Goal: Information Seeking & Learning: Learn about a topic

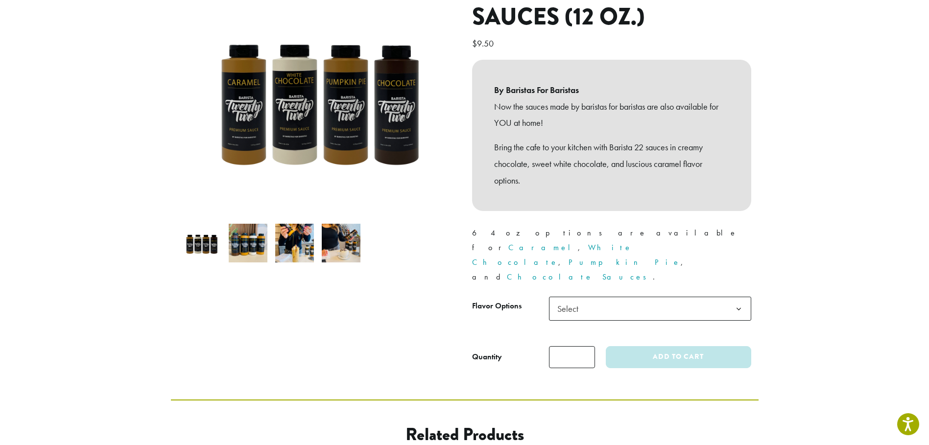
click at [596, 297] on span "Select" at bounding box center [650, 309] width 202 height 24
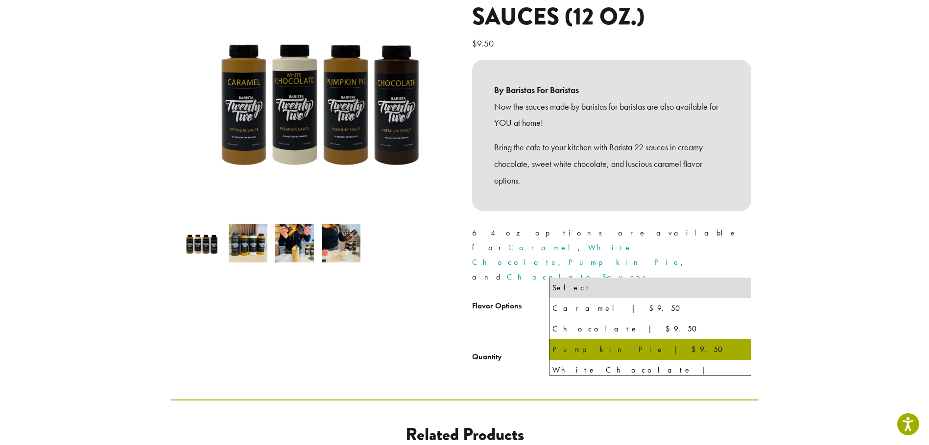
select select "**********"
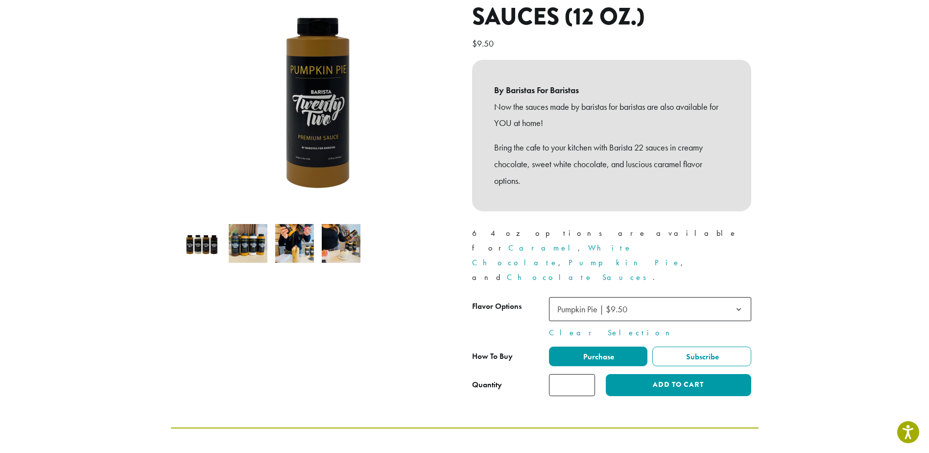
click at [821, 270] on section "**********" at bounding box center [464, 149] width 929 height 556
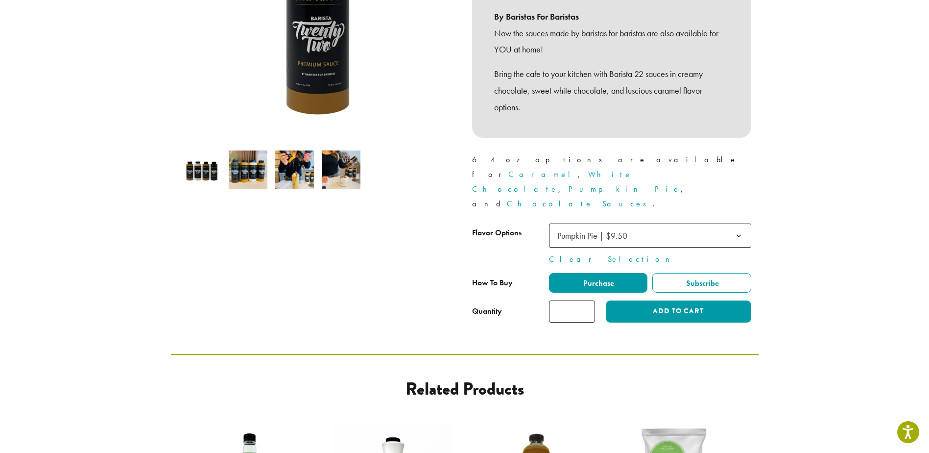
scroll to position [49, 0]
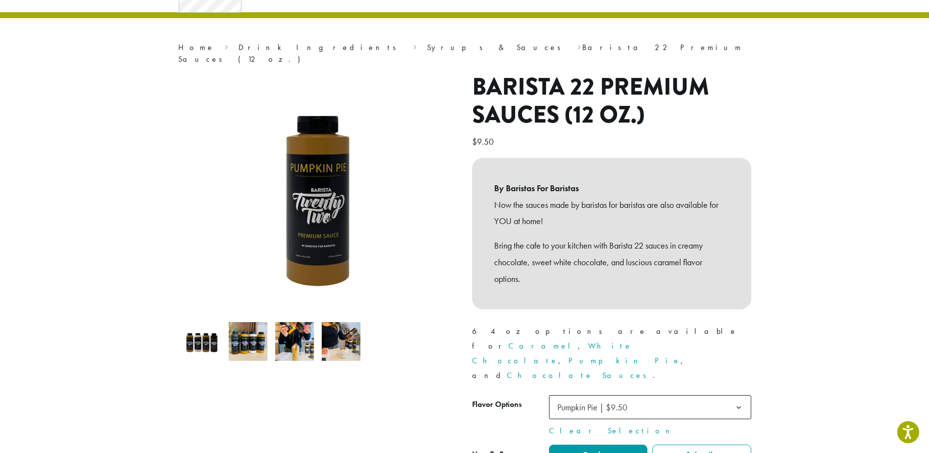
click at [345, 324] on img at bounding box center [341, 341] width 39 height 39
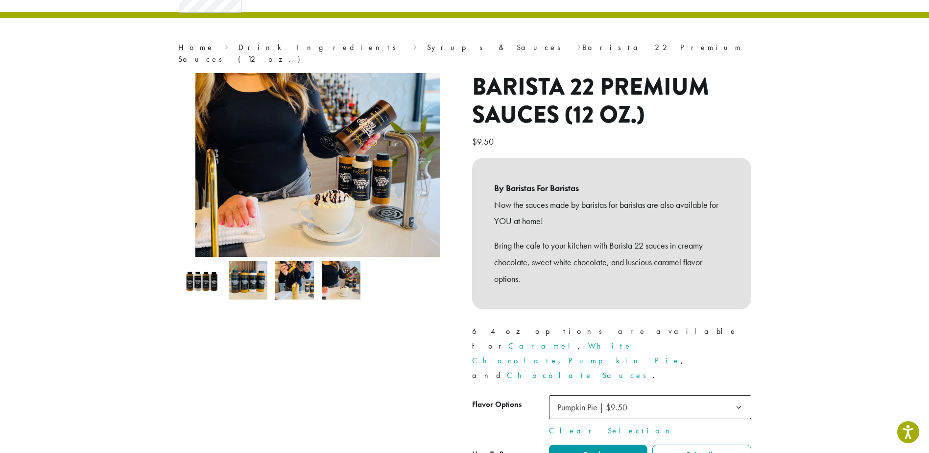
click at [296, 270] on img at bounding box center [294, 280] width 39 height 39
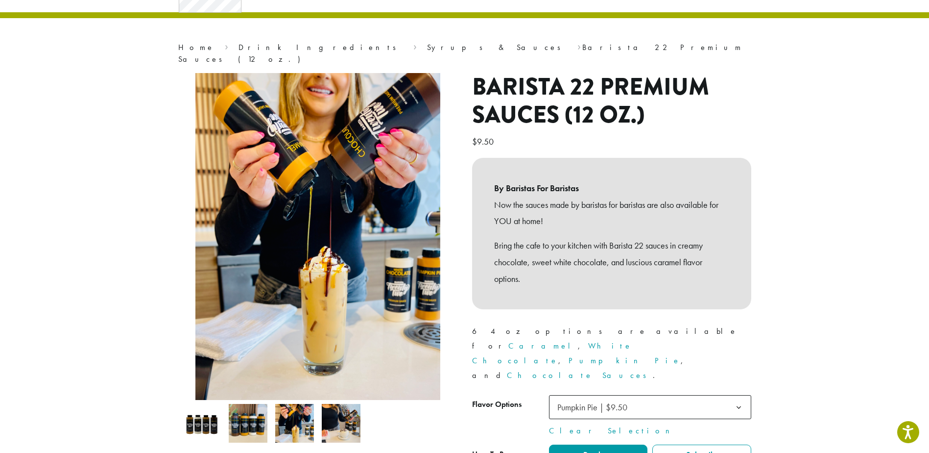
click at [255, 409] on img at bounding box center [248, 423] width 39 height 39
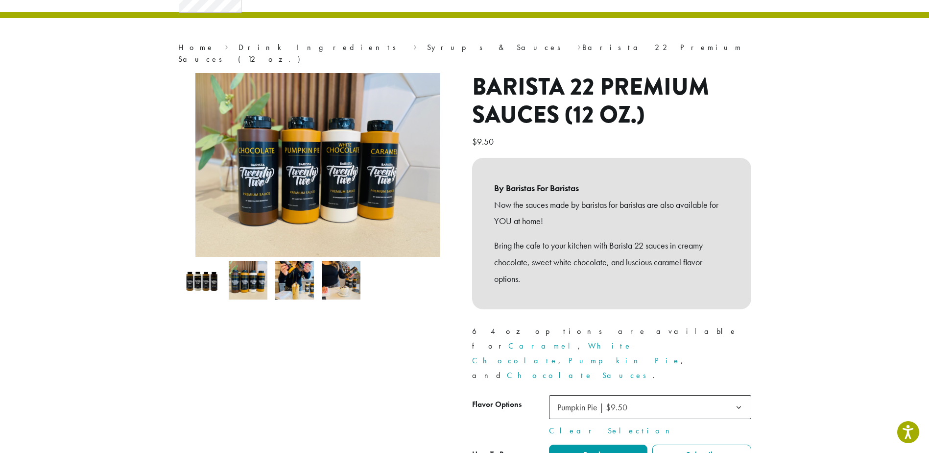
click at [208, 275] on img at bounding box center [201, 280] width 39 height 39
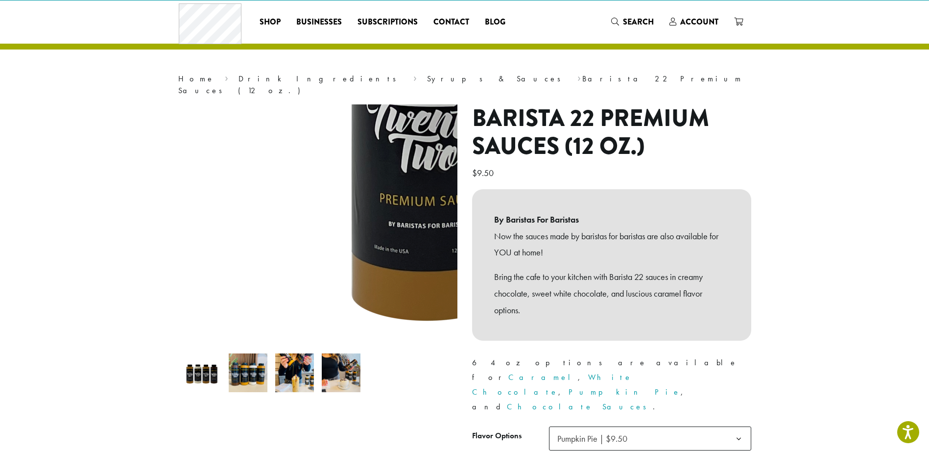
scroll to position [0, 0]
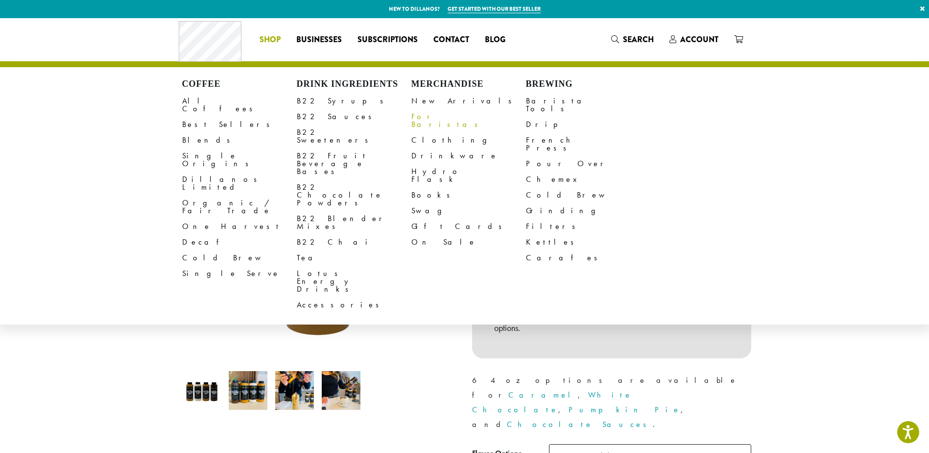
click at [421, 117] on link "For Baristas" at bounding box center [469, 121] width 115 height 24
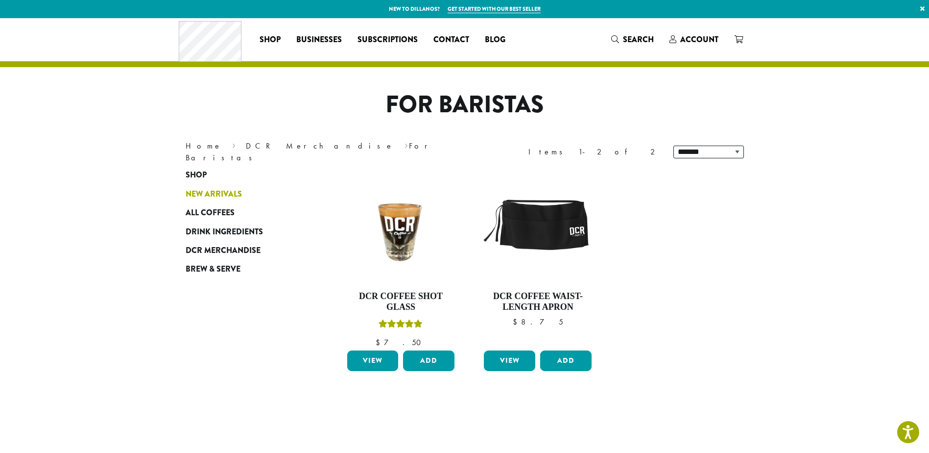
click at [204, 192] on span "New Arrivals" at bounding box center [214, 194] width 56 height 12
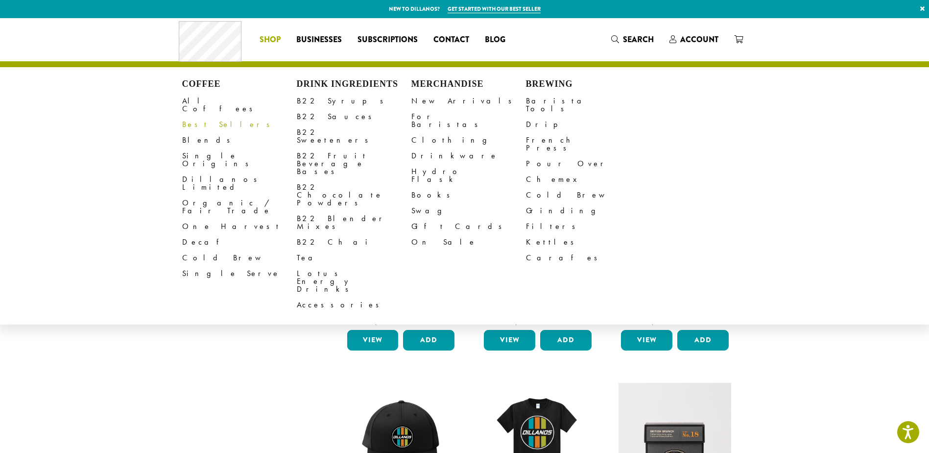
click at [204, 117] on link "Best Sellers" at bounding box center [239, 125] width 115 height 16
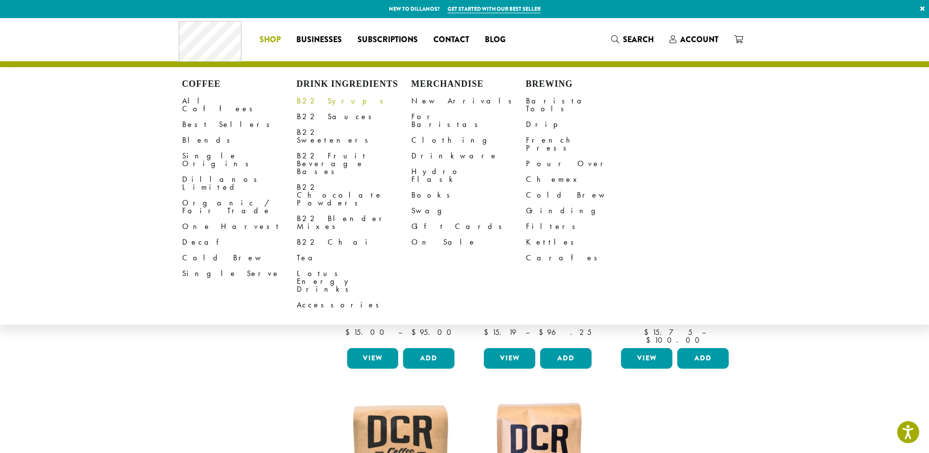
click at [326, 100] on link "B22 Syrups" at bounding box center [354, 101] width 115 height 16
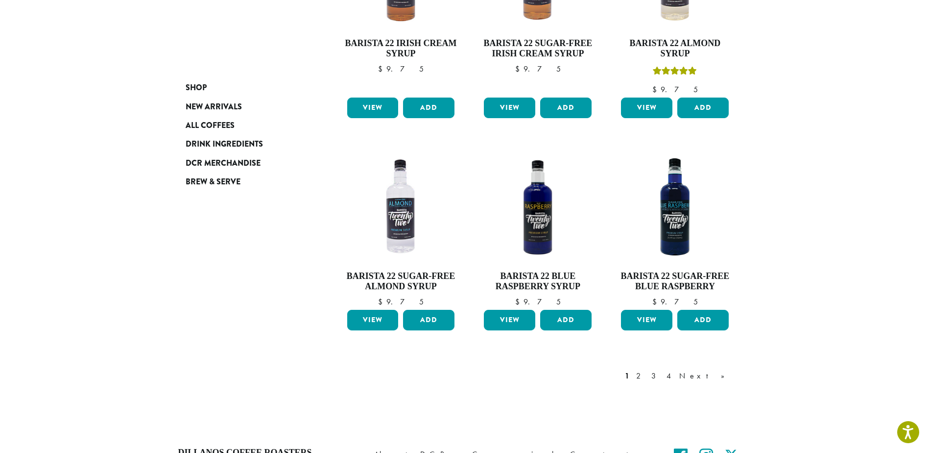
scroll to position [735, 0]
click at [719, 369] on link "Next »" at bounding box center [706, 375] width 56 height 12
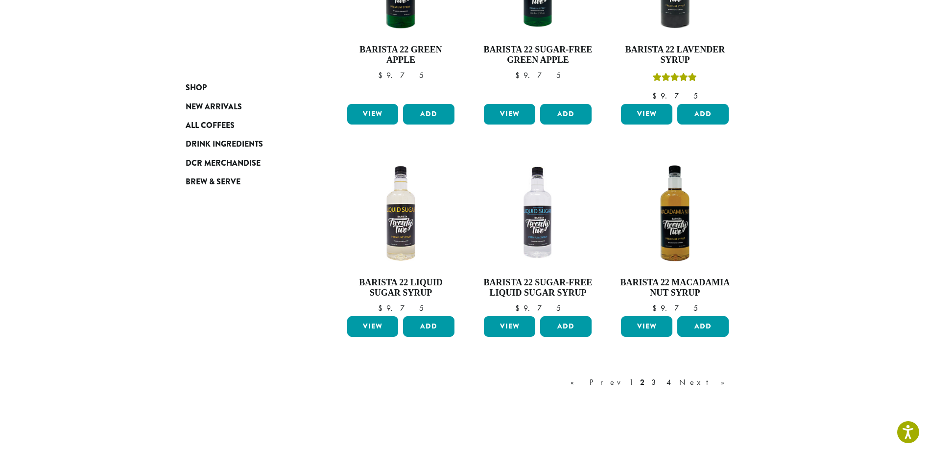
scroll to position [697, 0]
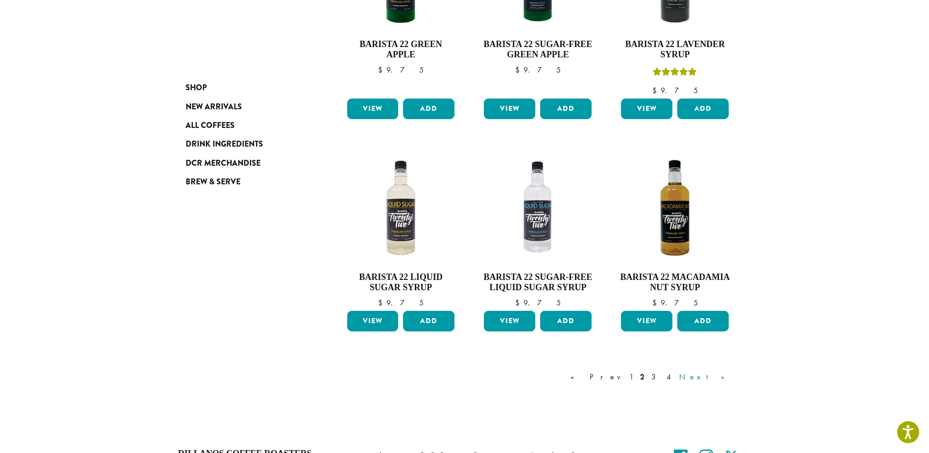
click at [726, 373] on link "Next »" at bounding box center [706, 377] width 56 height 12
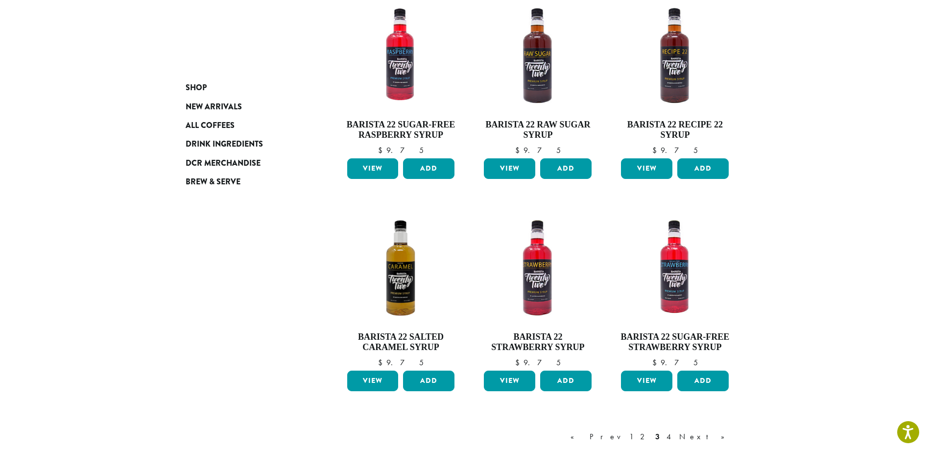
scroll to position [648, 0]
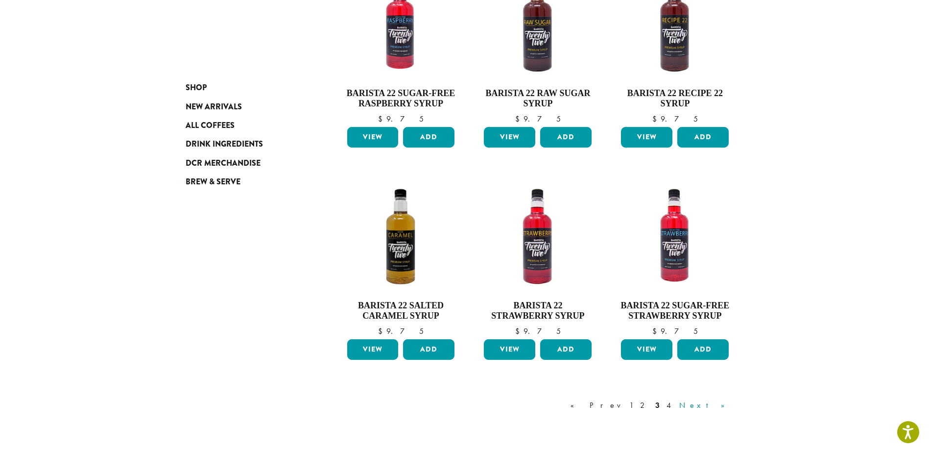
click at [715, 408] on link "Next »" at bounding box center [706, 405] width 56 height 12
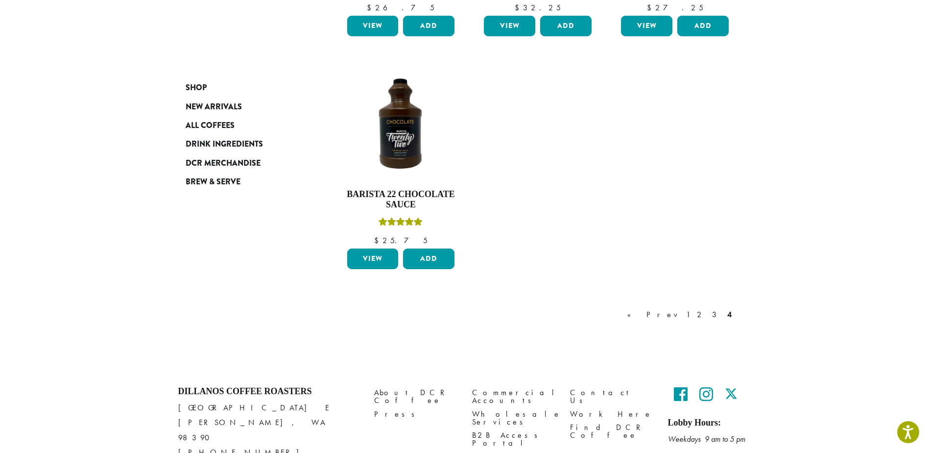
scroll to position [550, 0]
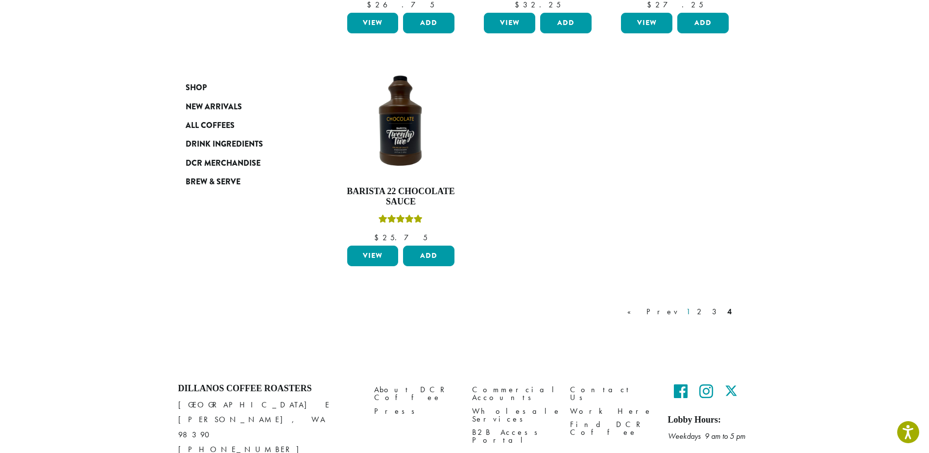
click at [692, 317] on link "1" at bounding box center [688, 312] width 8 height 12
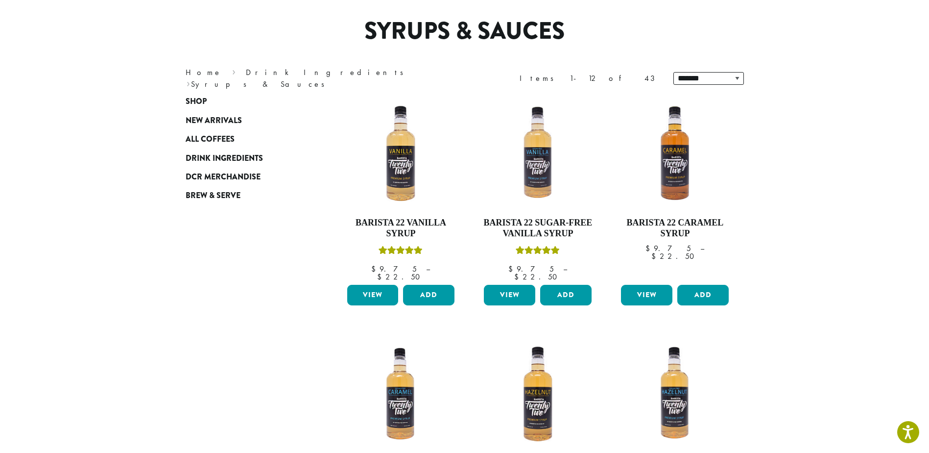
scroll to position [60, 0]
